Goal: Check status: Check status

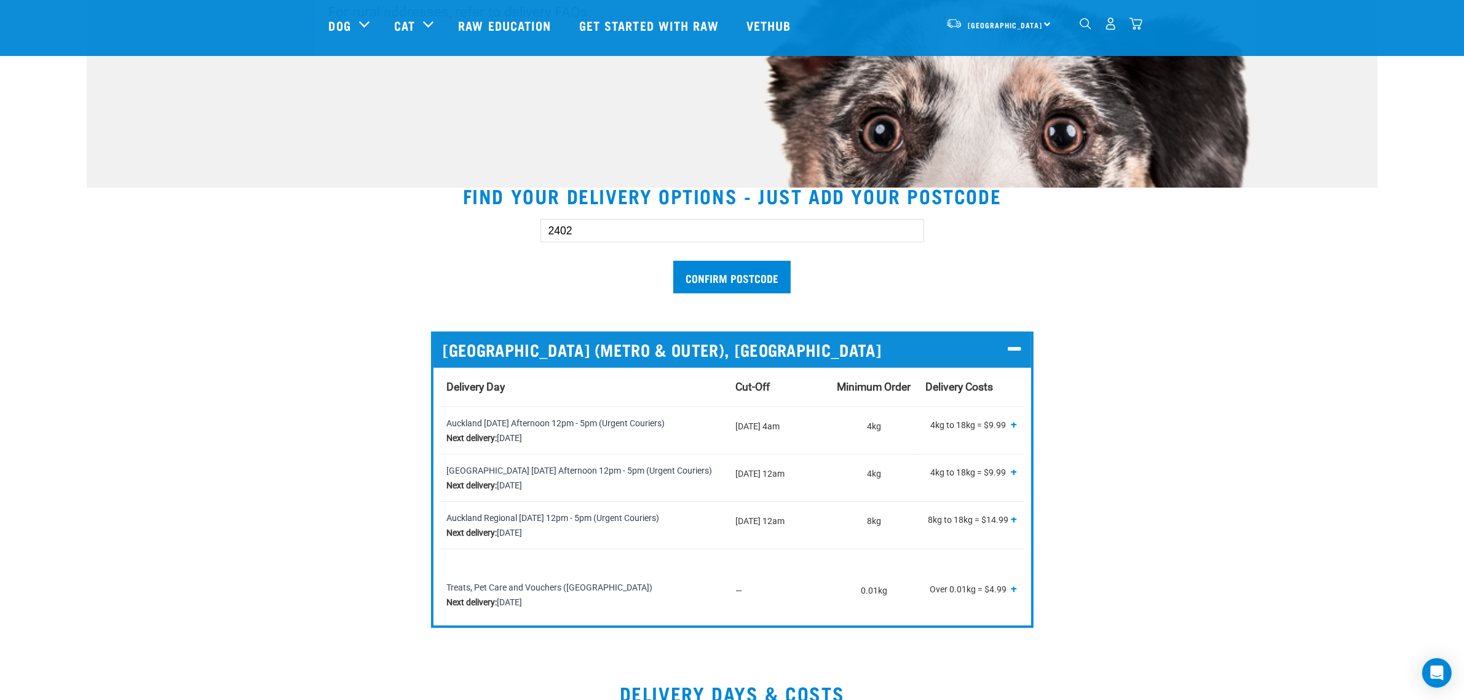
click at [585, 237] on input "2402" at bounding box center [732, 230] width 384 height 23
click at [673, 261] on input "Confirm postcode" at bounding box center [731, 277] width 117 height 33
drag, startPoint x: 609, startPoint y: 235, endPoint x: 509, endPoint y: 223, distance: 101.0
click at [509, 223] on div "2402 Confirm postcode" at bounding box center [732, 249] width 846 height 101
click at [673, 261] on input "Confirm postcode" at bounding box center [731, 277] width 117 height 33
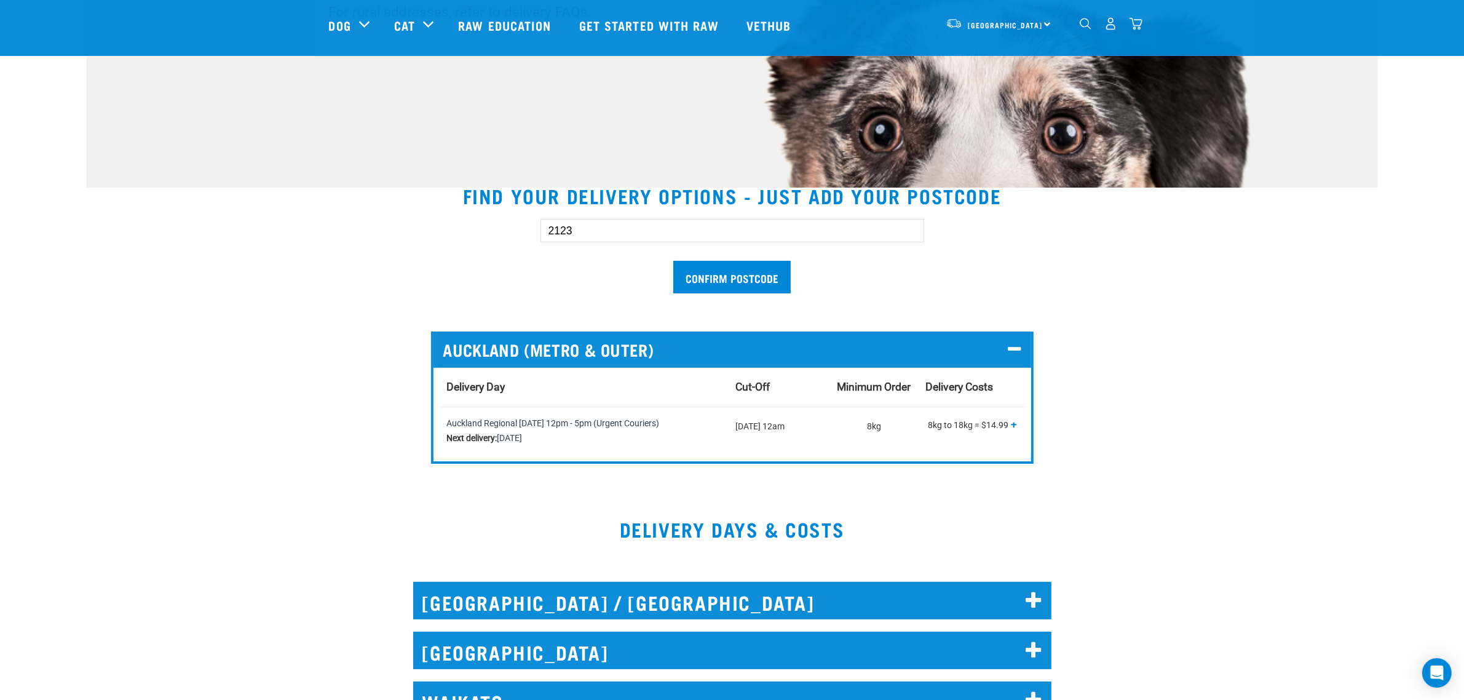
drag, startPoint x: 569, startPoint y: 221, endPoint x: 578, endPoint y: 234, distance: 15.9
click at [569, 222] on input "2123" at bounding box center [732, 230] width 384 height 23
drag, startPoint x: 588, startPoint y: 234, endPoint x: 521, endPoint y: 216, distance: 68.7
click at [523, 229] on div "2123 Confirm postcode" at bounding box center [732, 249] width 423 height 101
click at [673, 261] on input "Confirm postcode" at bounding box center [731, 277] width 117 height 33
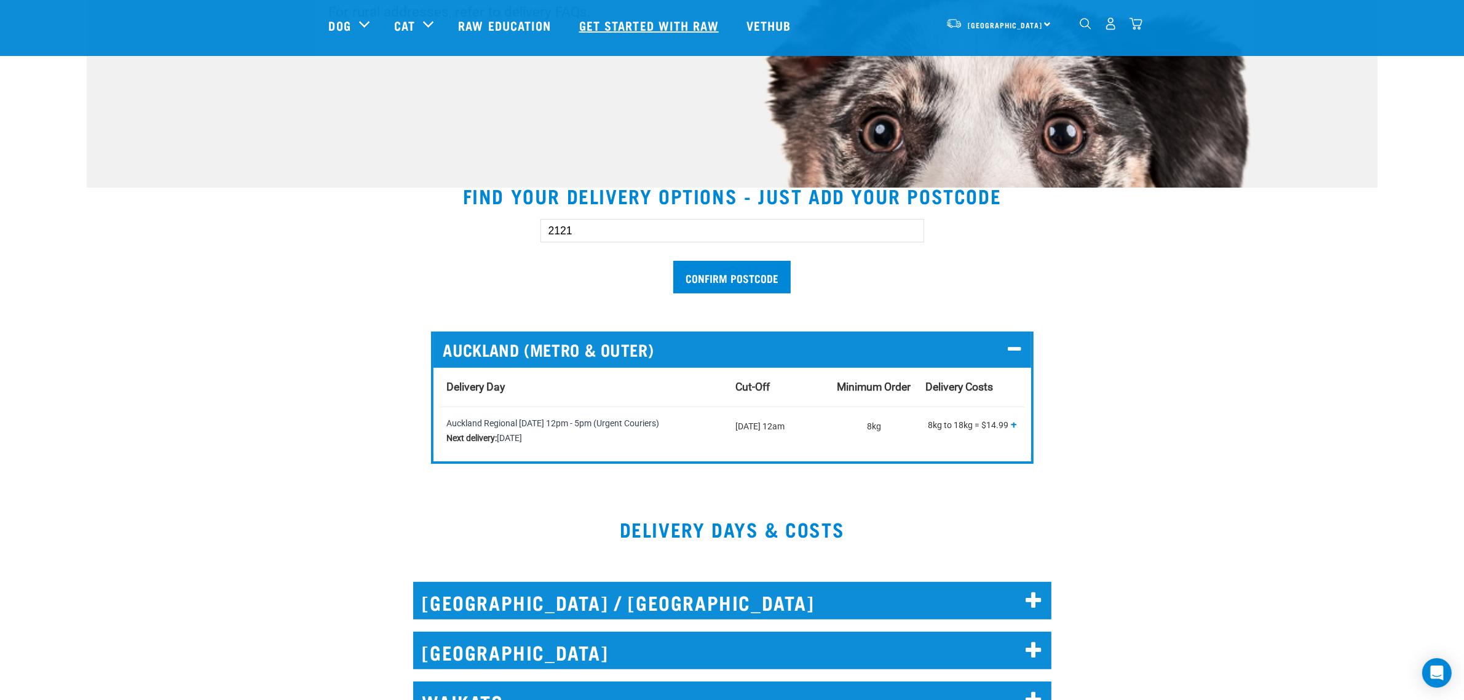
click at [673, 261] on input "Confirm postcode" at bounding box center [731, 277] width 117 height 33
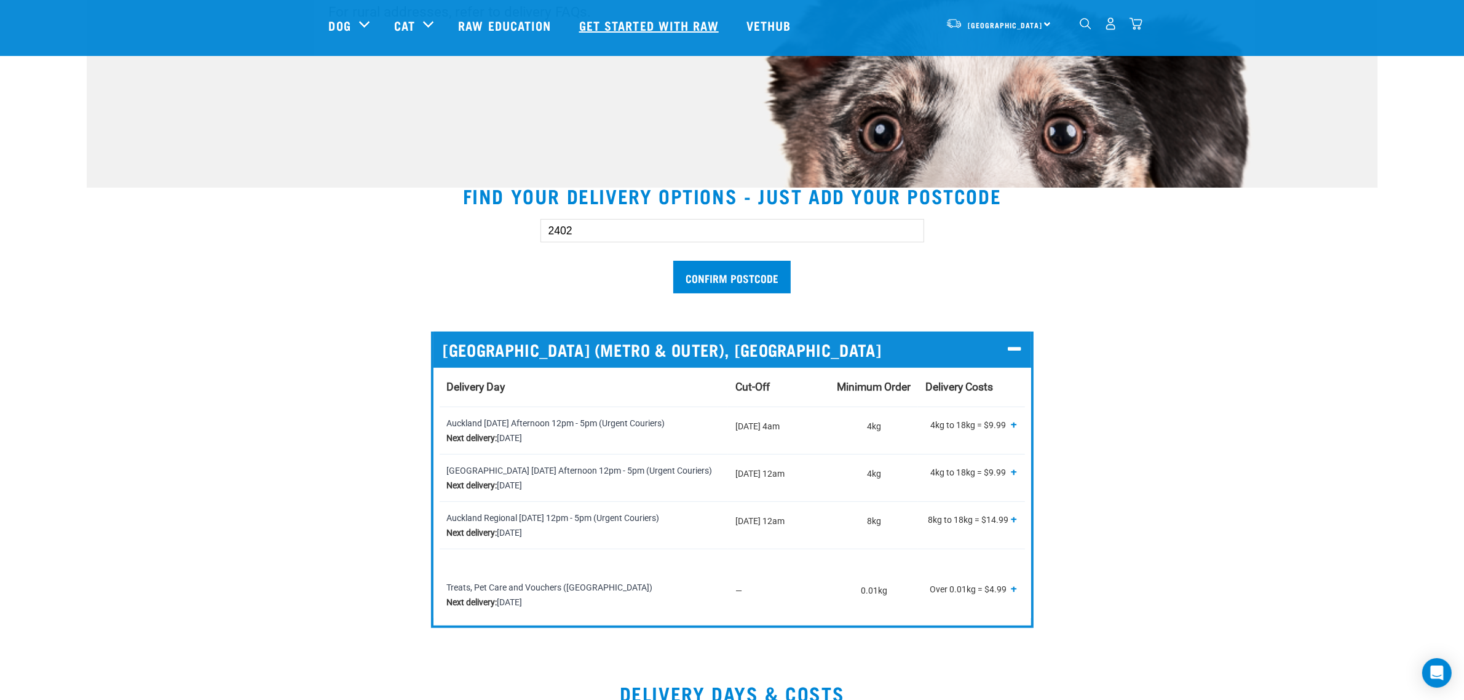
click at [673, 261] on input "Confirm postcode" at bounding box center [731, 277] width 117 height 33
drag, startPoint x: 596, startPoint y: 240, endPoint x: 481, endPoint y: 227, distance: 115.6
click at [481, 227] on div "2121 Confirm postcode" at bounding box center [732, 249] width 846 height 101
click at [673, 261] on input "Confirm postcode" at bounding box center [731, 277] width 117 height 33
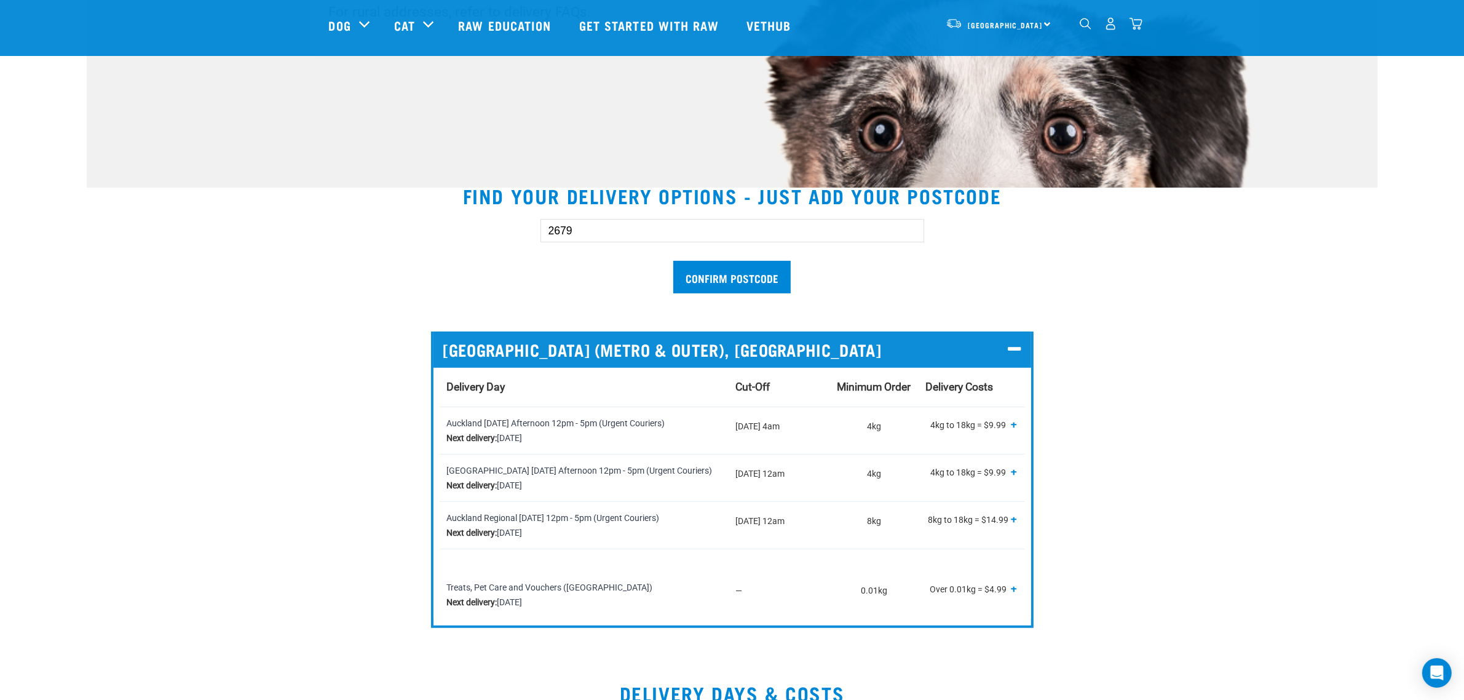
click at [673, 261] on input "Confirm postcode" at bounding box center [731, 277] width 117 height 33
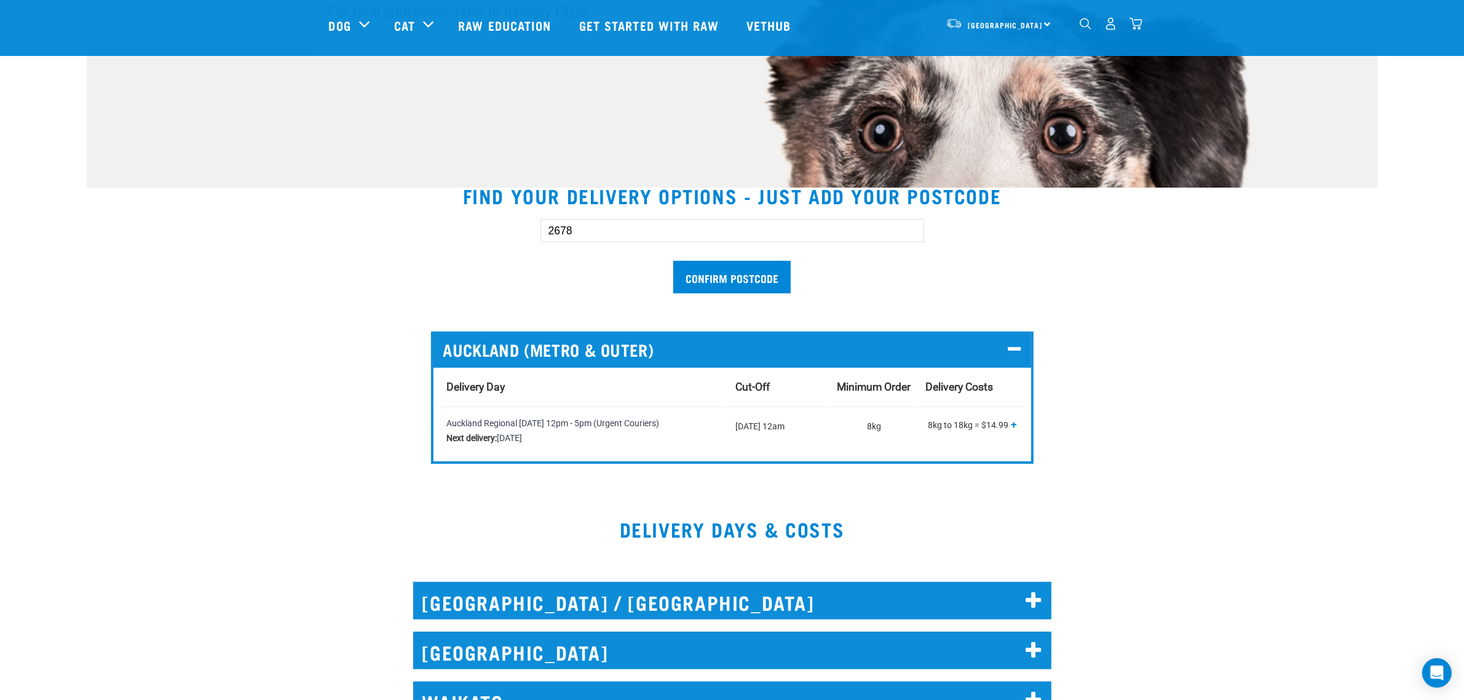
click at [673, 261] on input "Confirm postcode" at bounding box center [731, 277] width 117 height 33
type input "2"
click at [673, 261] on input "Confirm postcode" at bounding box center [731, 277] width 117 height 33
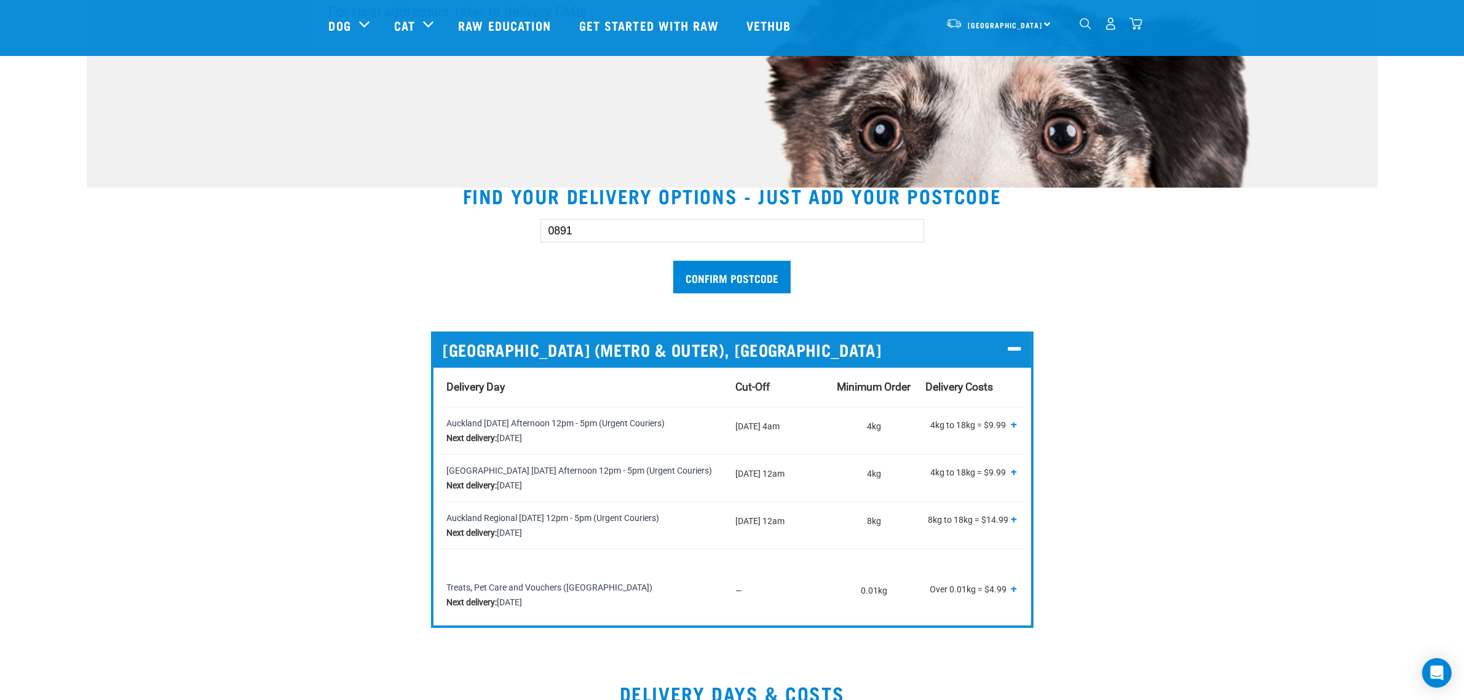
click at [673, 261] on input "Confirm postcode" at bounding box center [731, 277] width 117 height 33
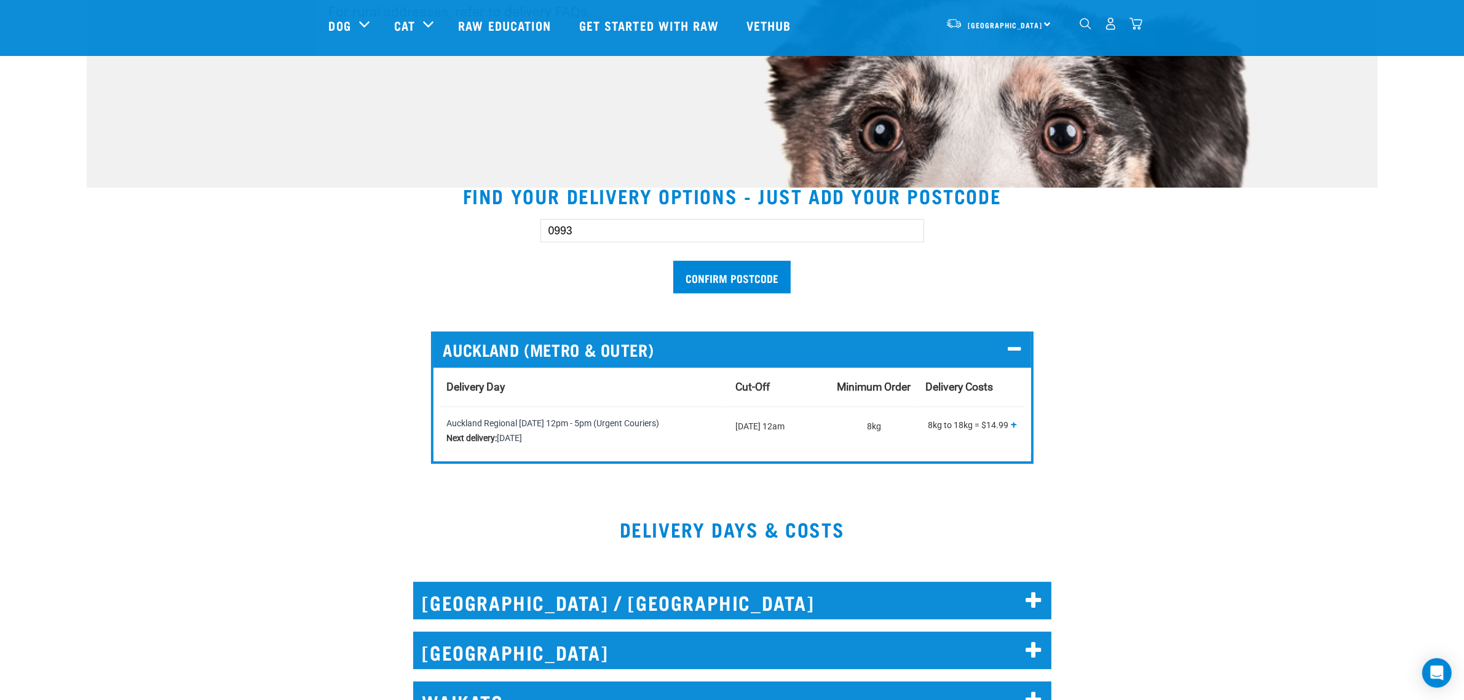
click at [673, 261] on input "Confirm postcode" at bounding box center [731, 277] width 117 height 33
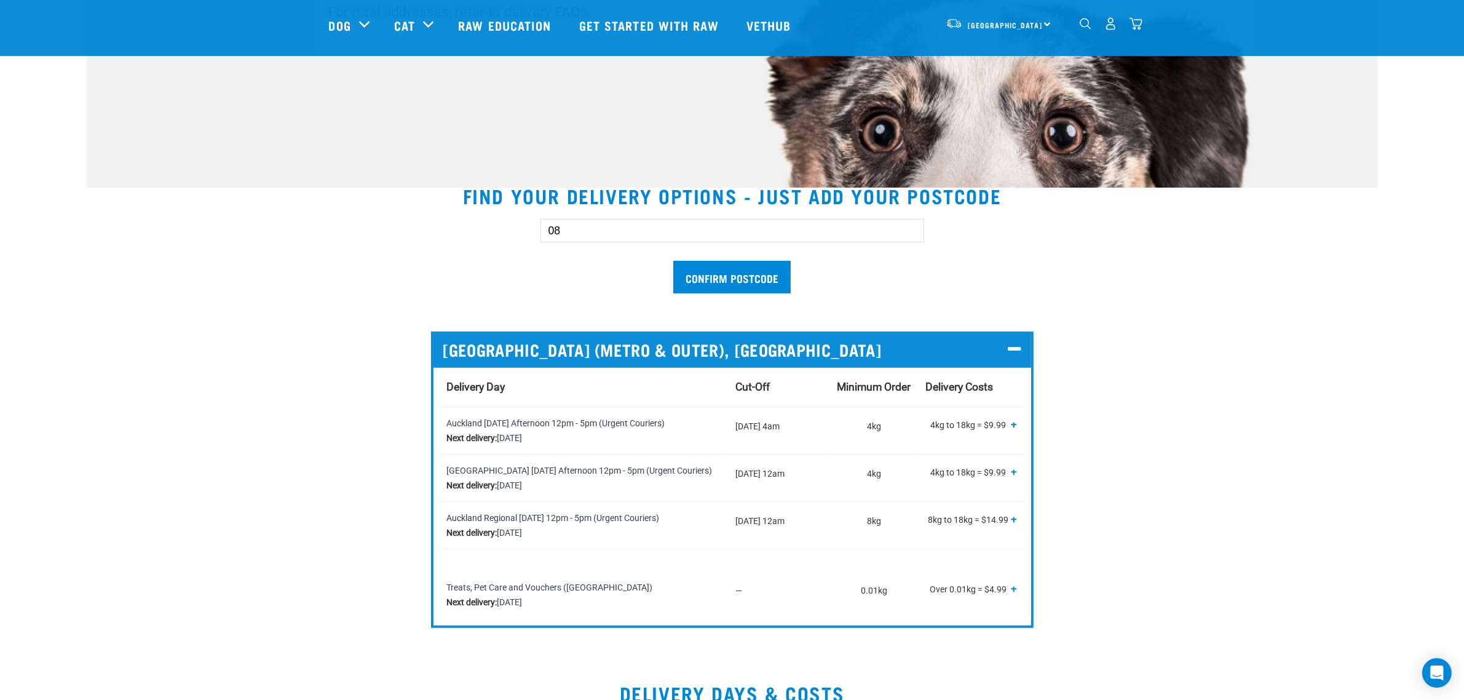
type input "0"
click at [673, 261] on input "Confirm postcode" at bounding box center [731, 277] width 117 height 33
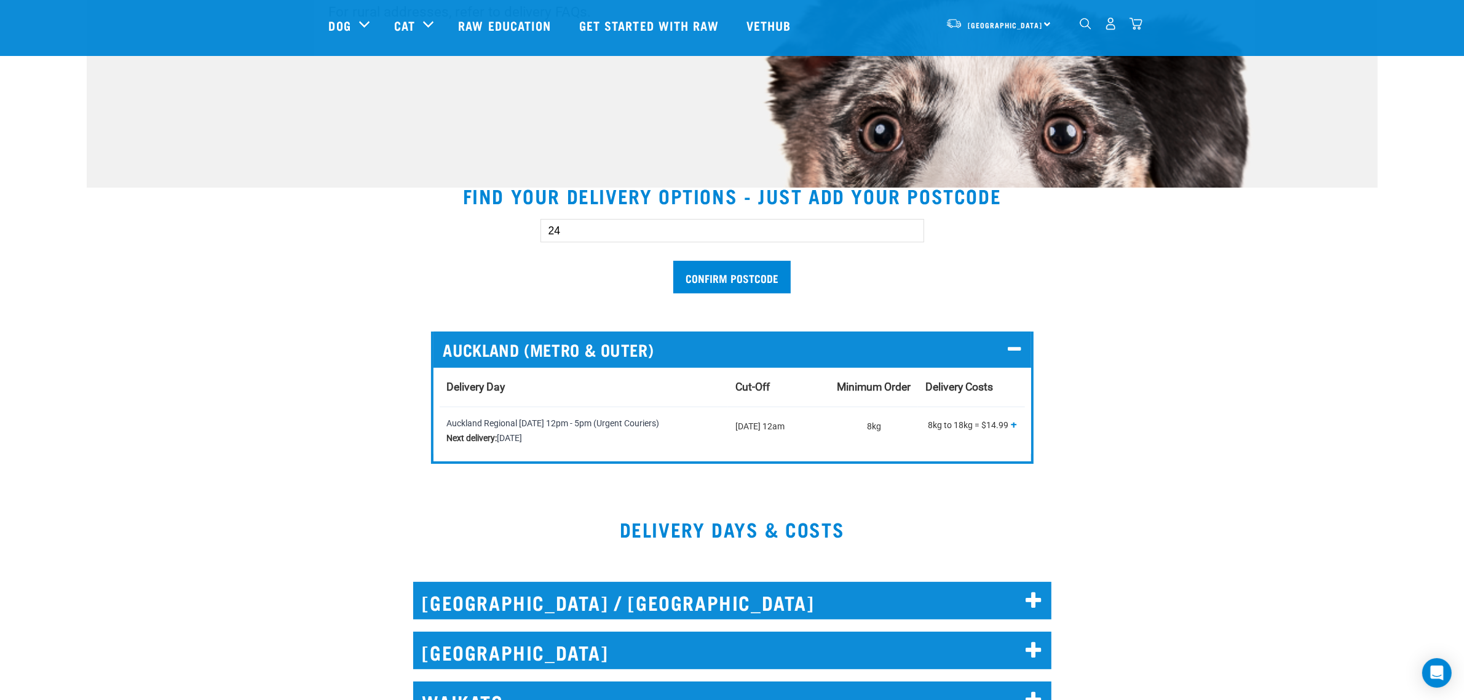
type input "2"
click at [673, 261] on input "Confirm postcode" at bounding box center [731, 277] width 117 height 33
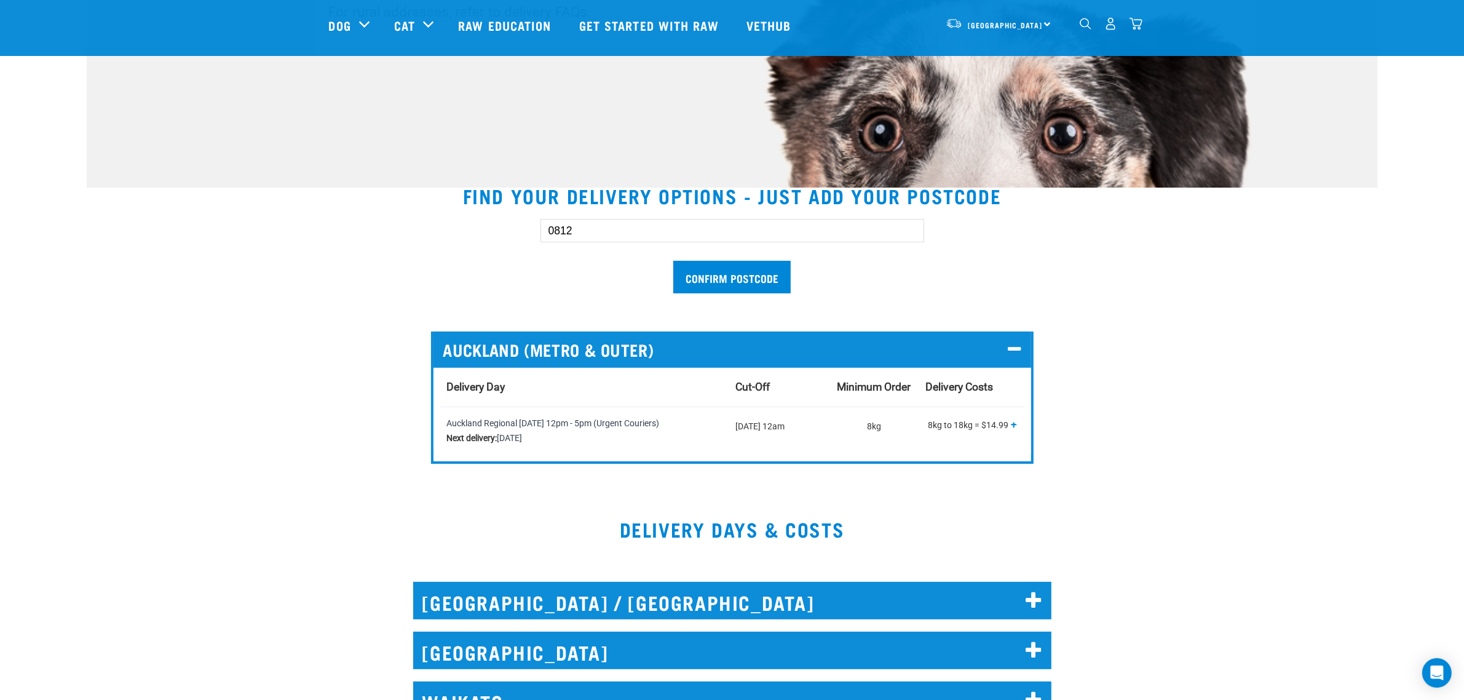
click at [673, 261] on input "Confirm postcode" at bounding box center [731, 277] width 117 height 33
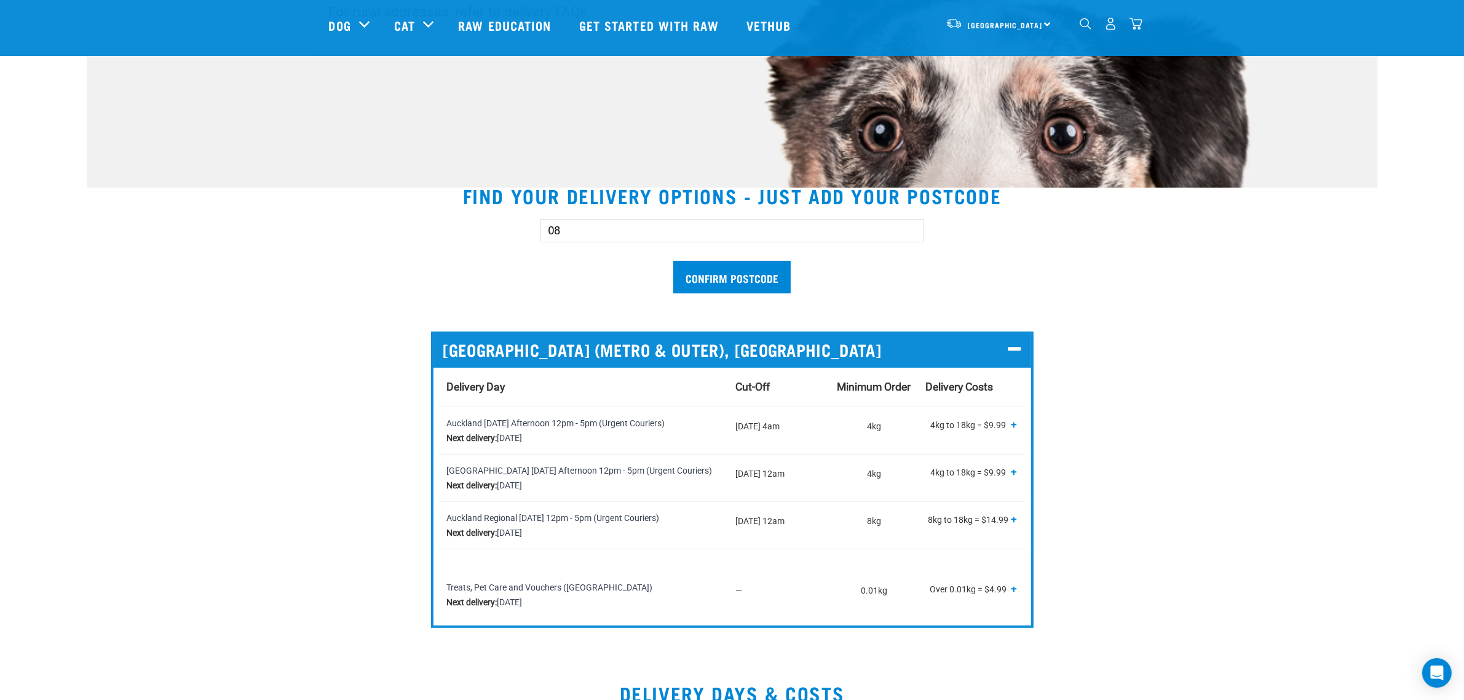
type input "0"
click at [673, 261] on input "Confirm postcode" at bounding box center [731, 277] width 117 height 33
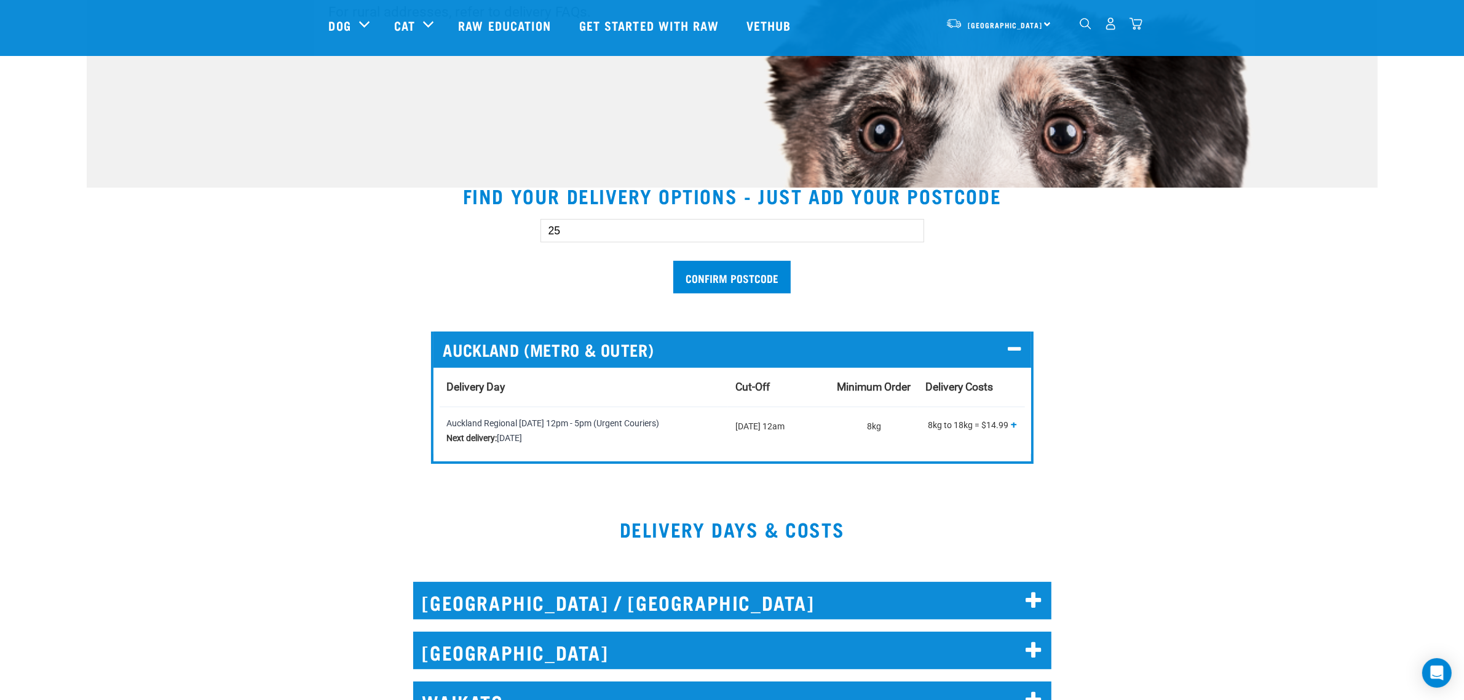
type input "2"
type input "5"
click at [1110, 262] on div "Confirm postcode" at bounding box center [732, 249] width 846 height 101
click at [612, 235] on input "text" at bounding box center [732, 230] width 384 height 23
click at [1279, 238] on section "Find your delivery options - just add your postcode Confirm postcode AUCKLAND (…" at bounding box center [732, 329] width 1291 height 318
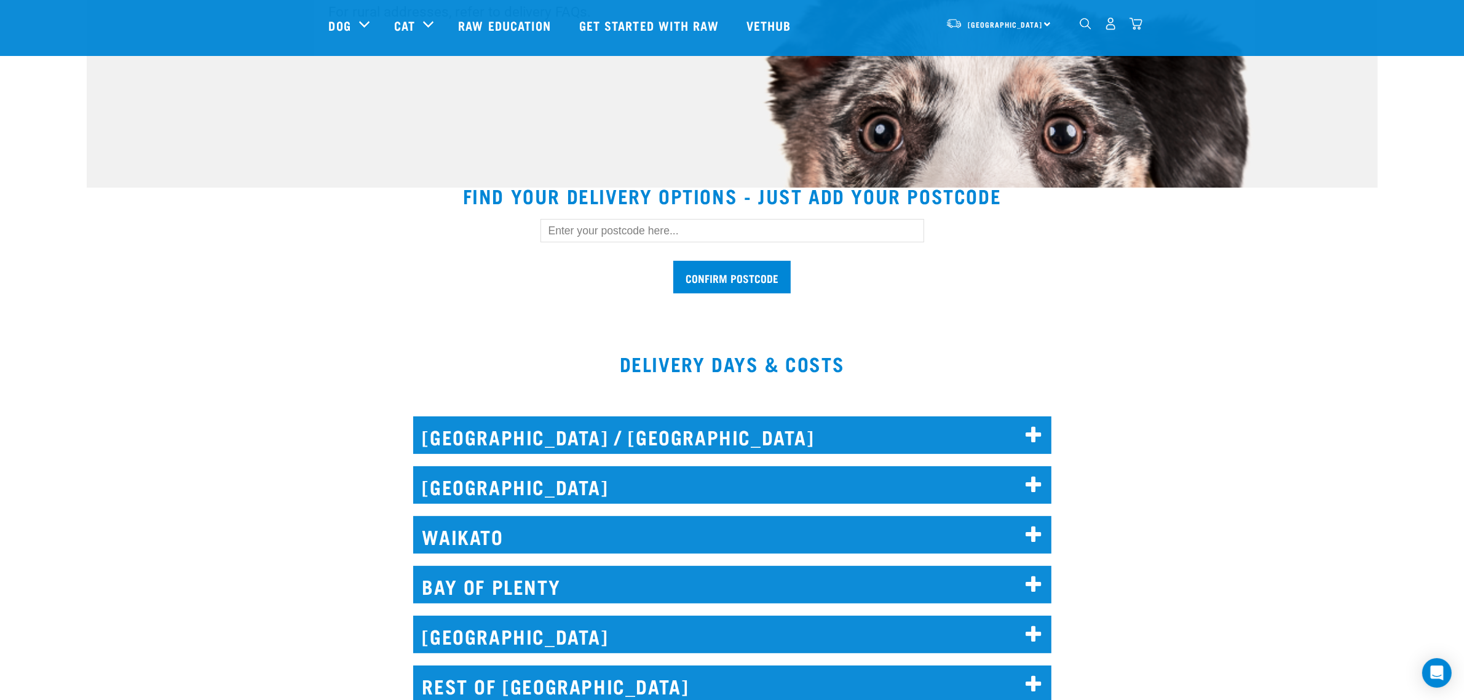
click at [593, 228] on input "text" at bounding box center [732, 230] width 384 height 23
click at [641, 237] on input "text" at bounding box center [732, 230] width 384 height 23
drag, startPoint x: 601, startPoint y: 215, endPoint x: 578, endPoint y: 232, distance: 28.0
click at [578, 232] on div "Confirm postcode" at bounding box center [732, 249] width 423 height 101
drag, startPoint x: 578, startPoint y: 232, endPoint x: 567, endPoint y: 228, distance: 12.4
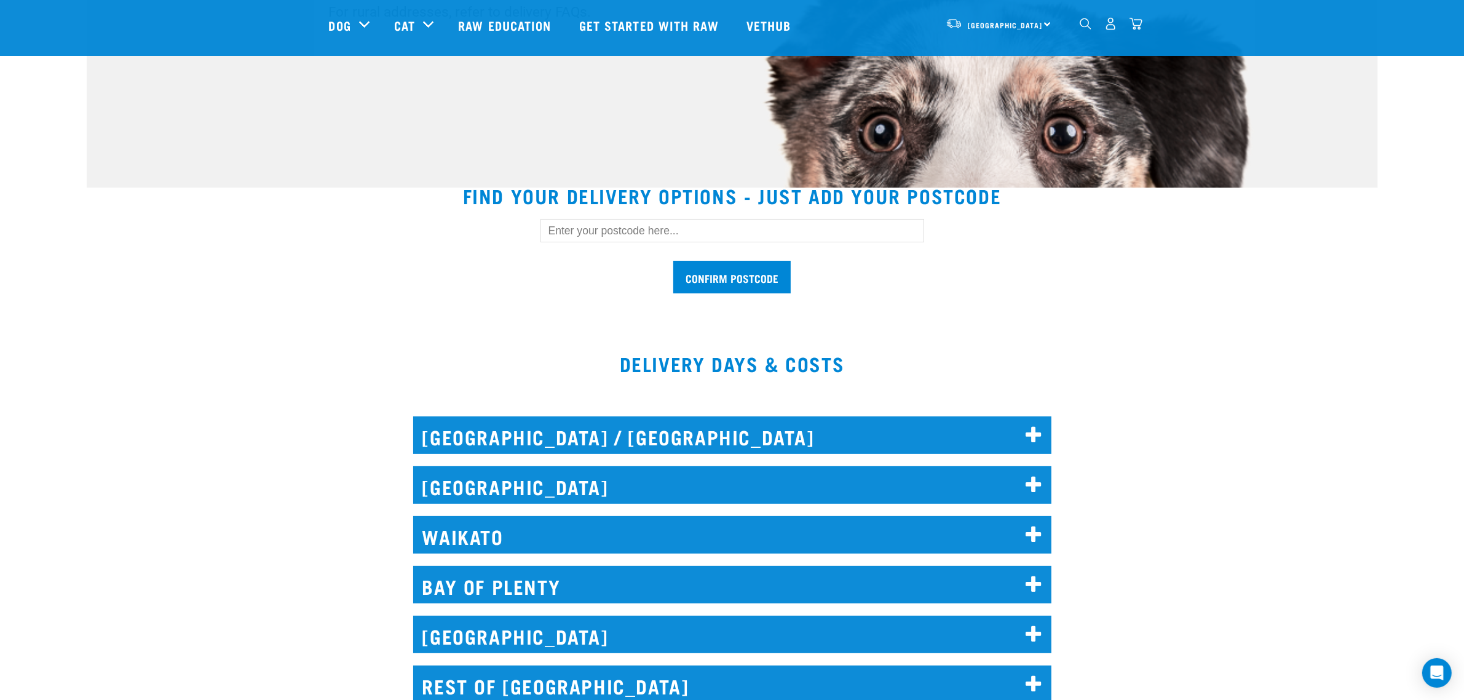
click at [567, 228] on input "text" at bounding box center [732, 230] width 384 height 23
click at [673, 261] on input "Confirm postcode" at bounding box center [731, 277] width 117 height 33
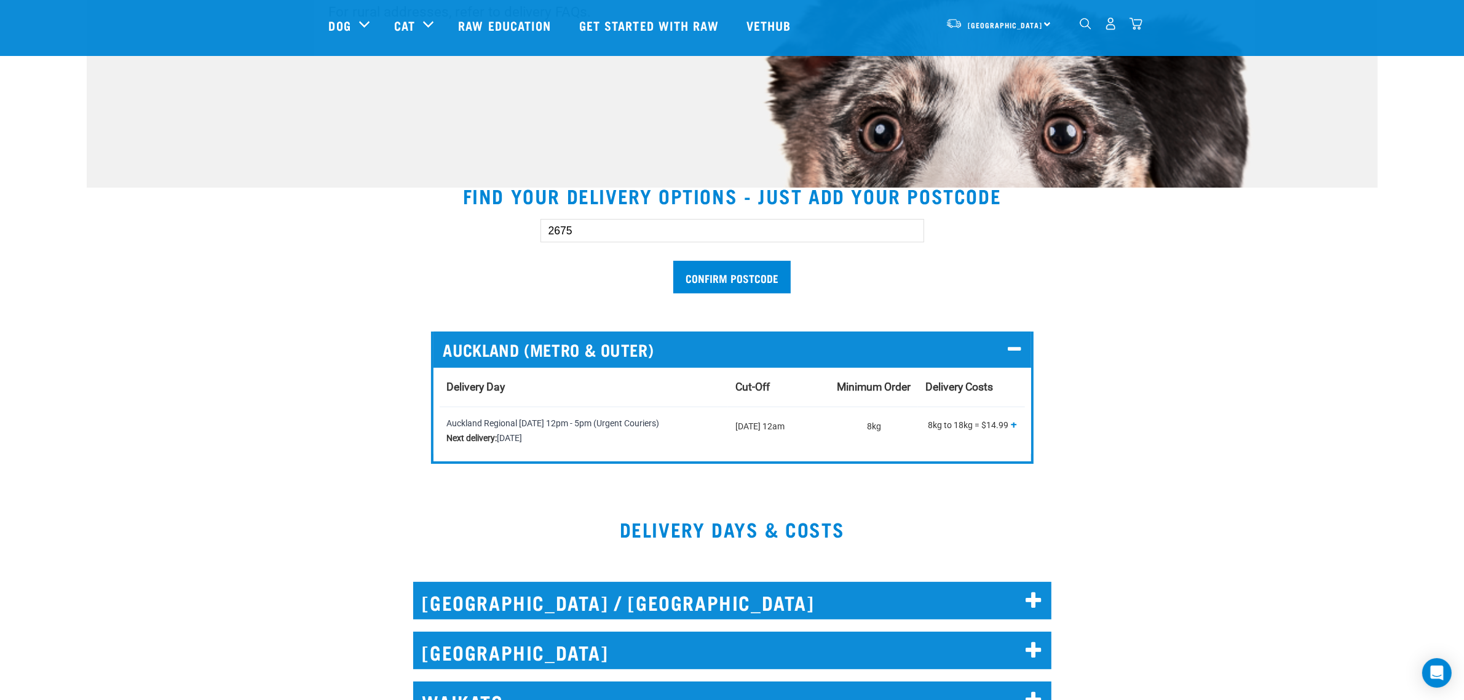
click at [673, 261] on input "Confirm postcode" at bounding box center [731, 277] width 117 height 33
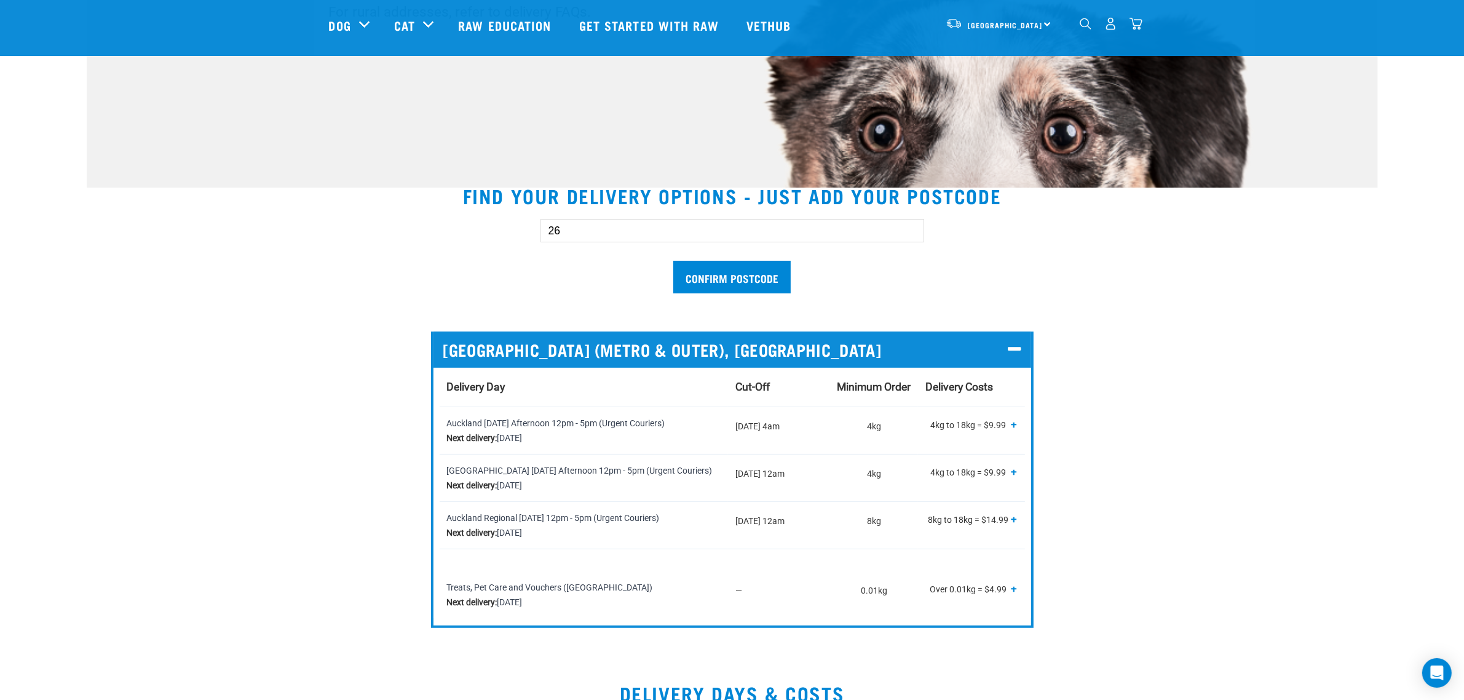
type input "2"
click at [673, 261] on input "Confirm postcode" at bounding box center [731, 277] width 117 height 33
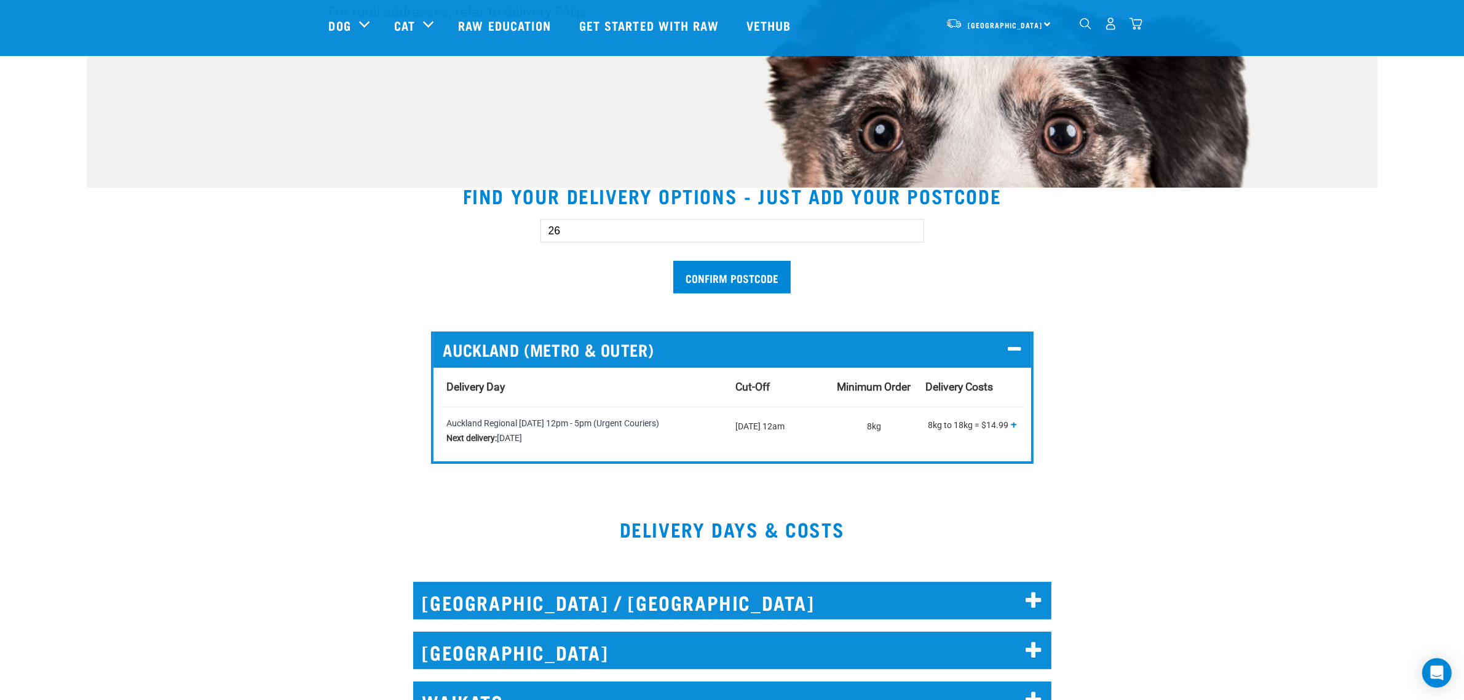
type input "2"
click at [673, 261] on input "Confirm postcode" at bounding box center [731, 277] width 117 height 33
type input "0"
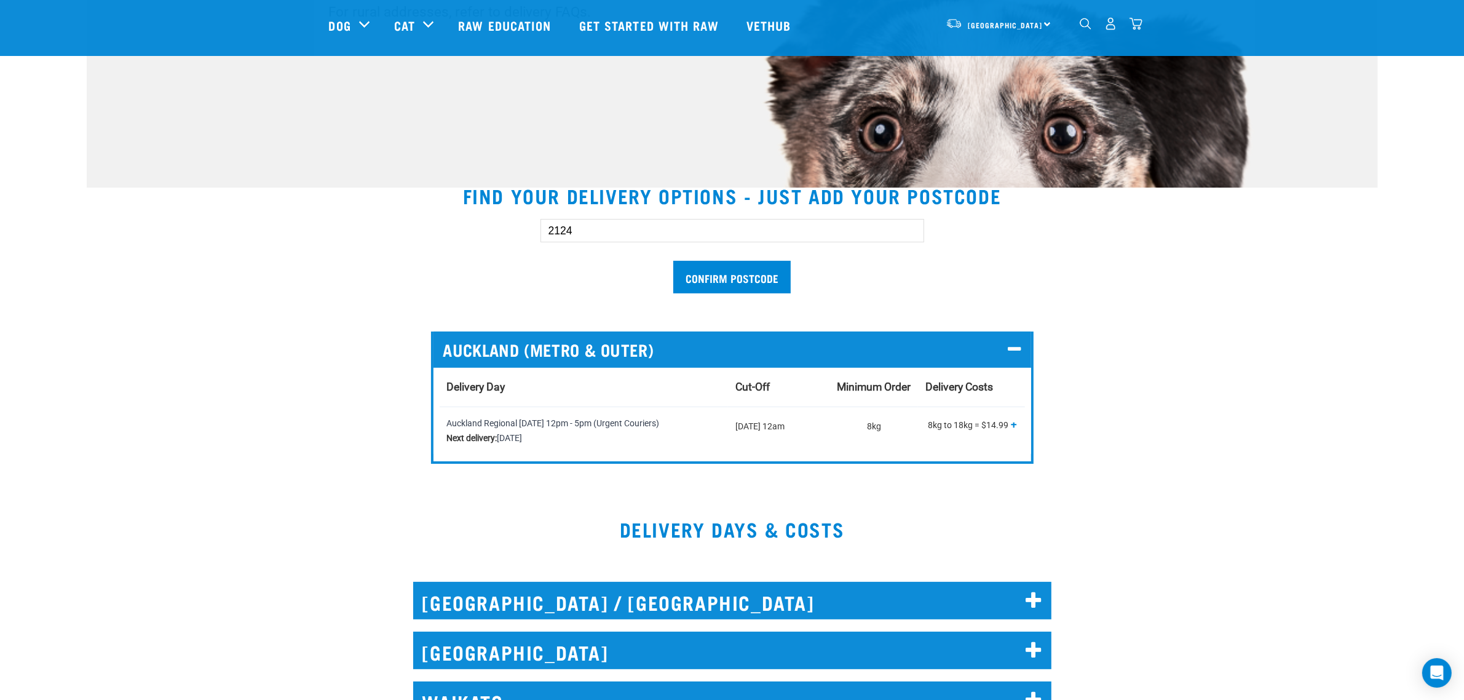
click at [673, 261] on input "Confirm postcode" at bounding box center [731, 277] width 117 height 33
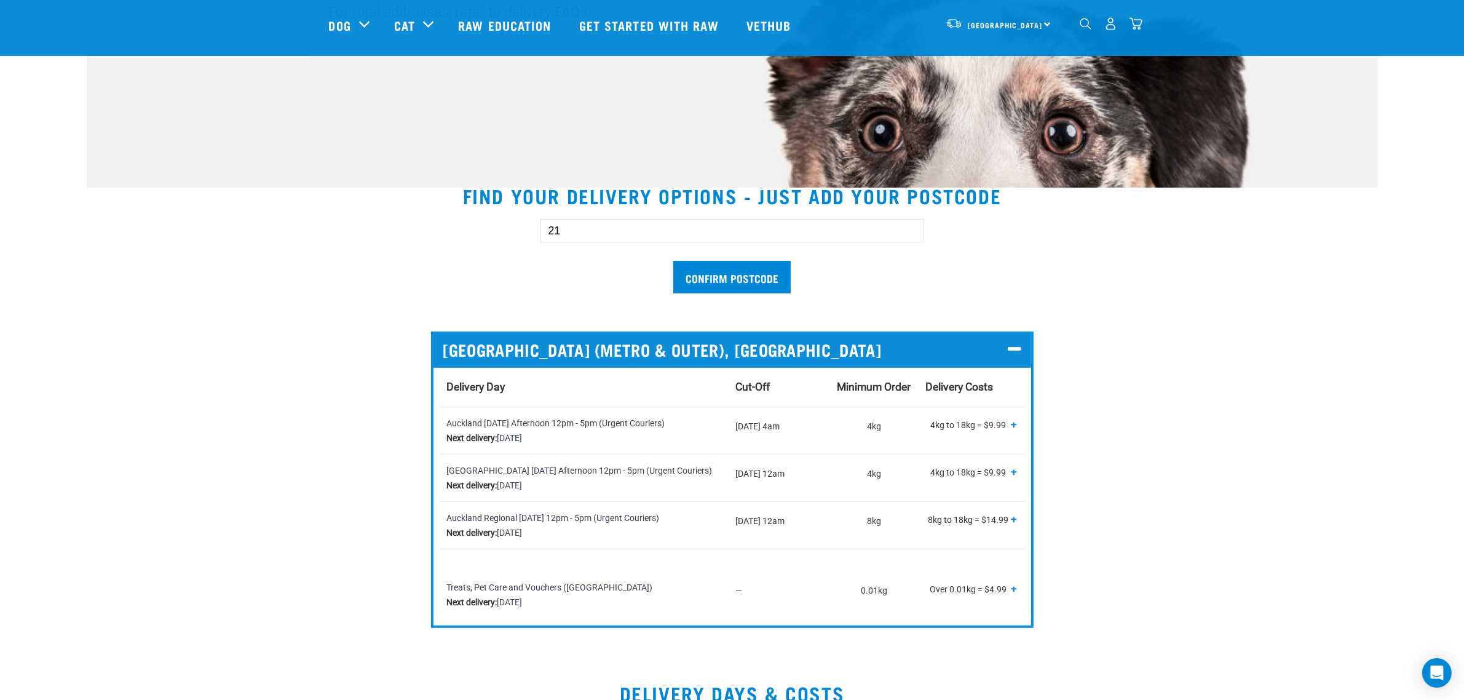
type input "2"
click at [673, 261] on input "Confirm postcode" at bounding box center [731, 277] width 117 height 33
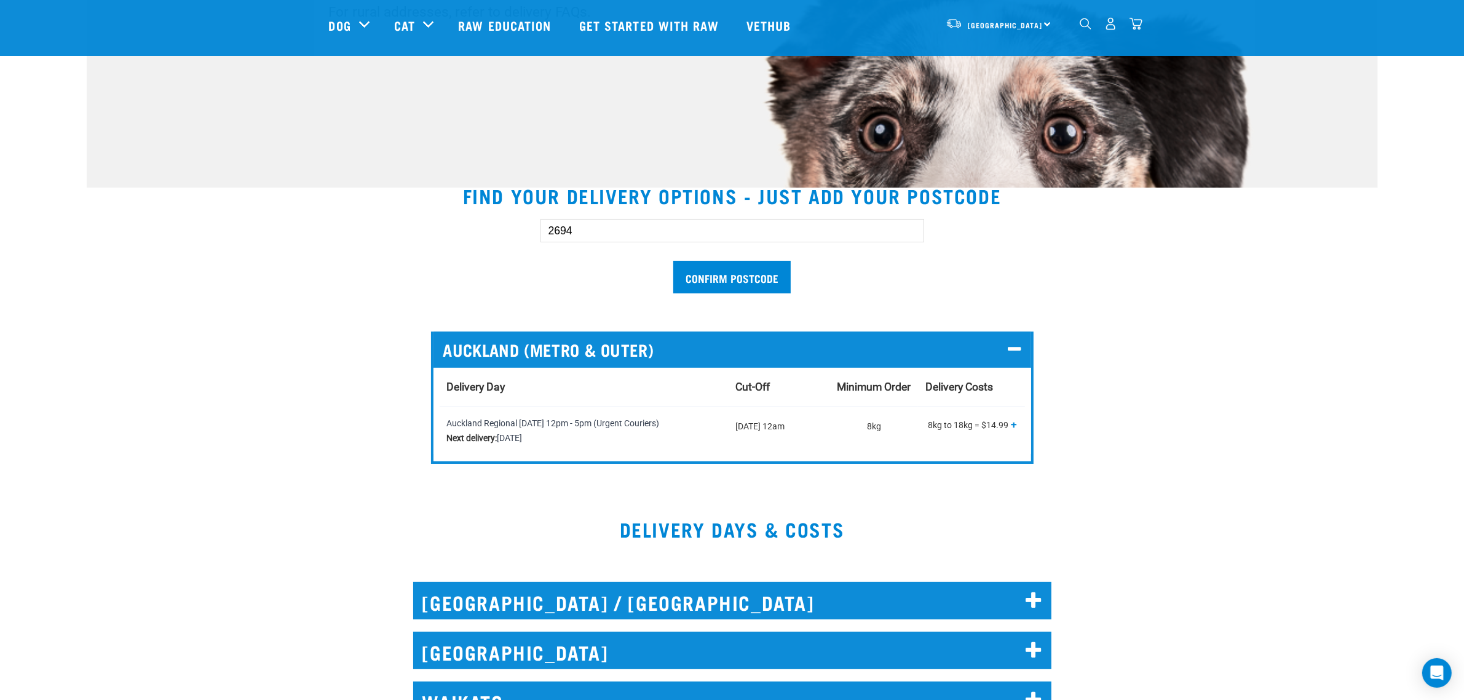
type input "2694"
click at [673, 261] on input "Confirm postcode" at bounding box center [731, 277] width 117 height 33
